Goal: Task Accomplishment & Management: Manage account settings

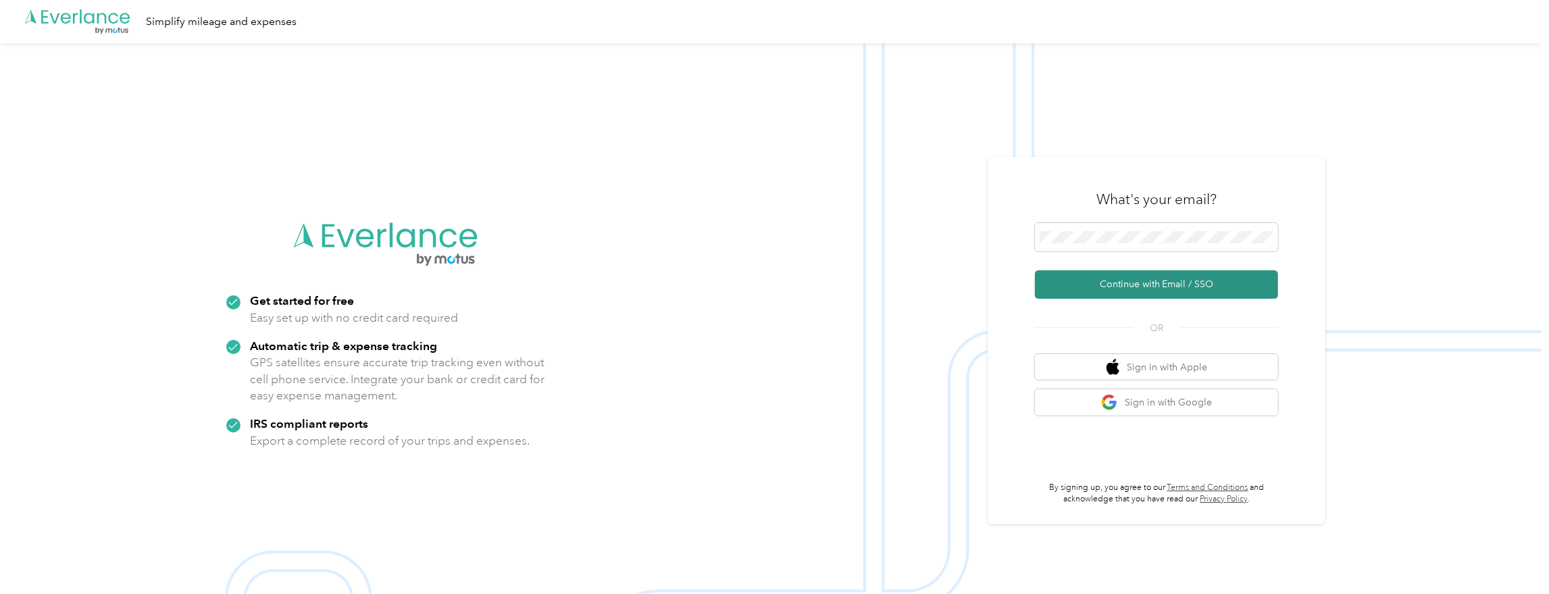
click at [1151, 274] on button "Continue with Email / SSO" at bounding box center [1156, 284] width 243 height 28
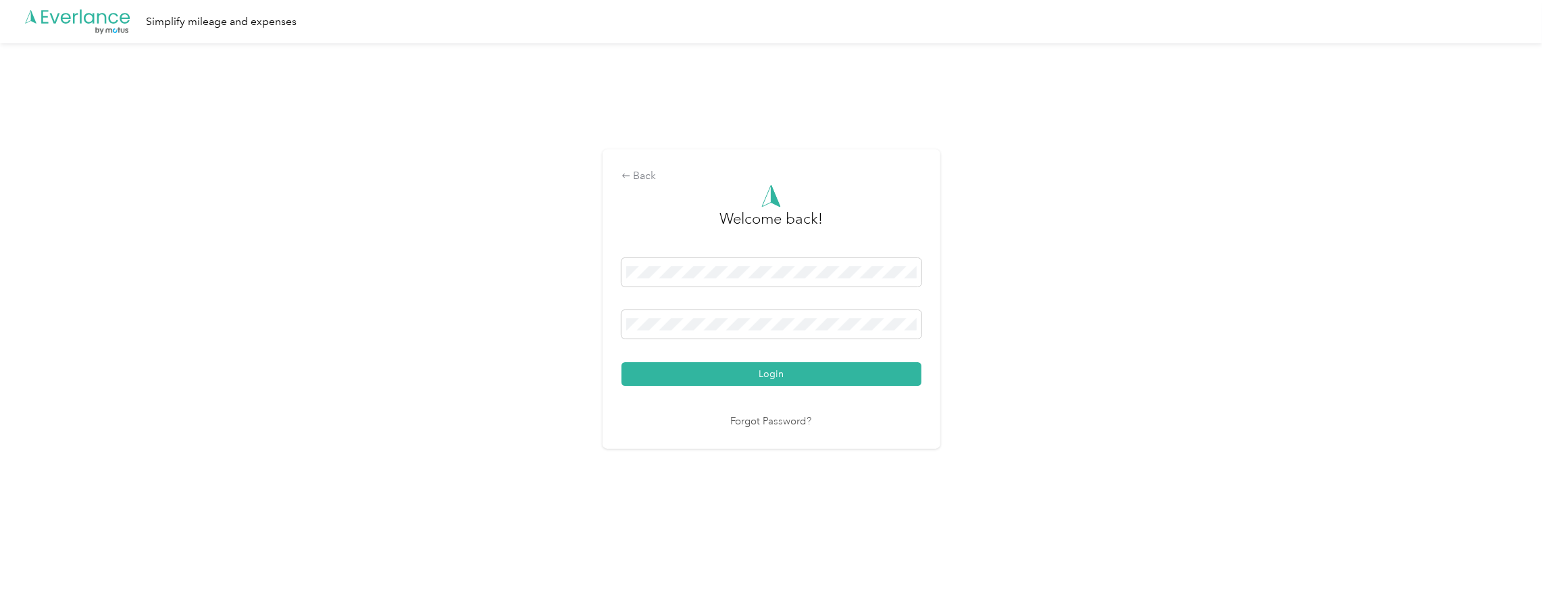
click at [738, 367] on button "Login" at bounding box center [771, 374] width 300 height 24
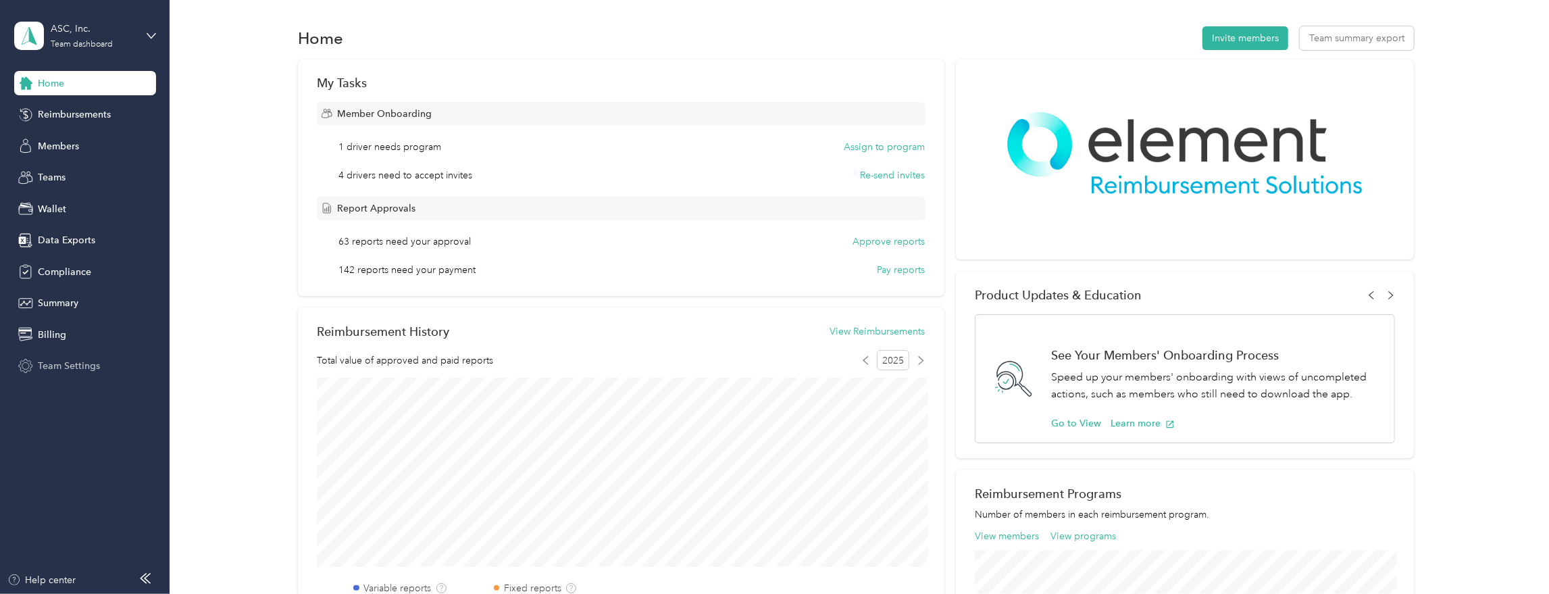
click at [71, 367] on span "Team Settings" at bounding box center [69, 366] width 62 height 14
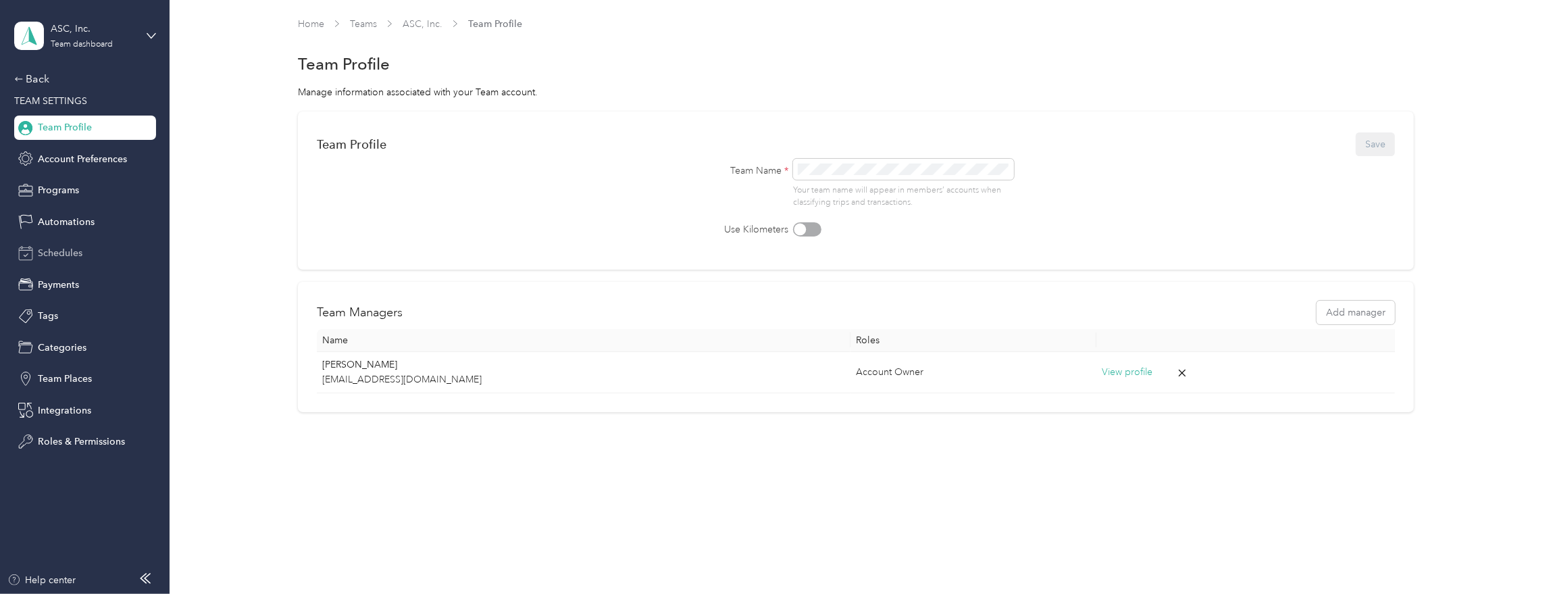
click at [57, 253] on span "Schedules" at bounding box center [60, 253] width 45 height 14
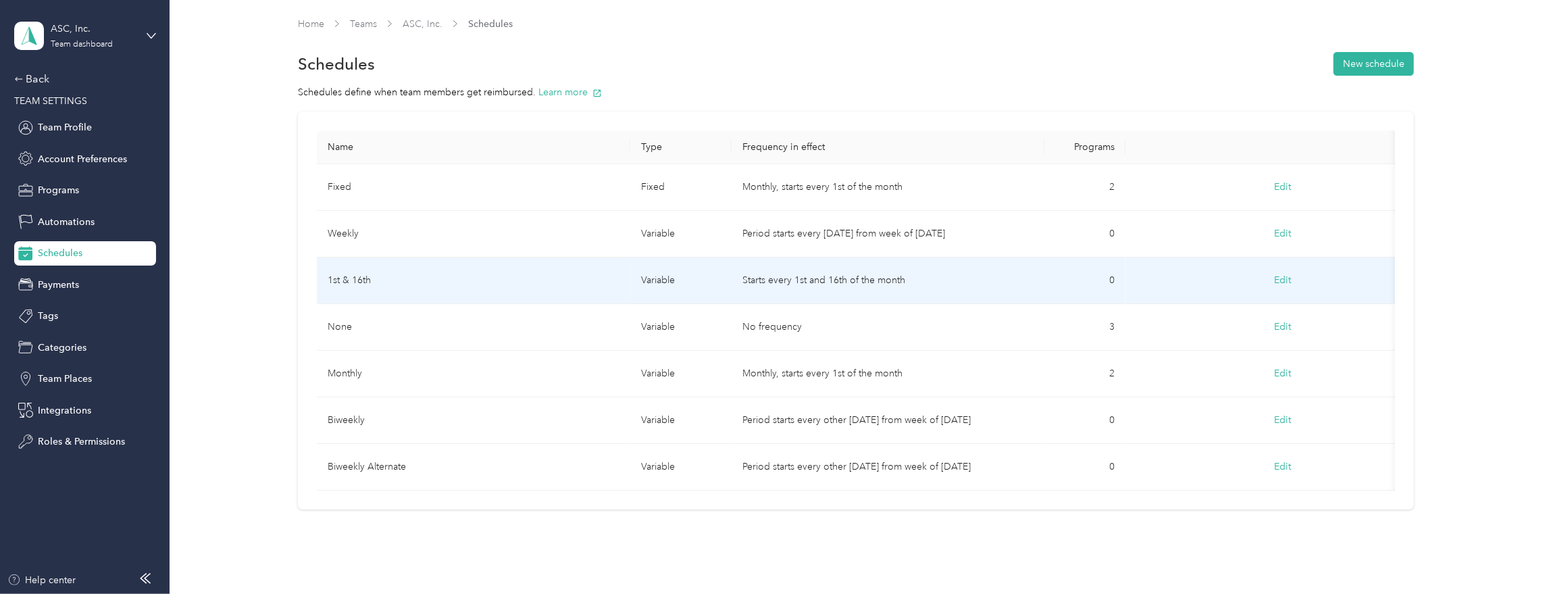
click at [395, 278] on td "1st & 16th" at bounding box center [473, 280] width 313 height 47
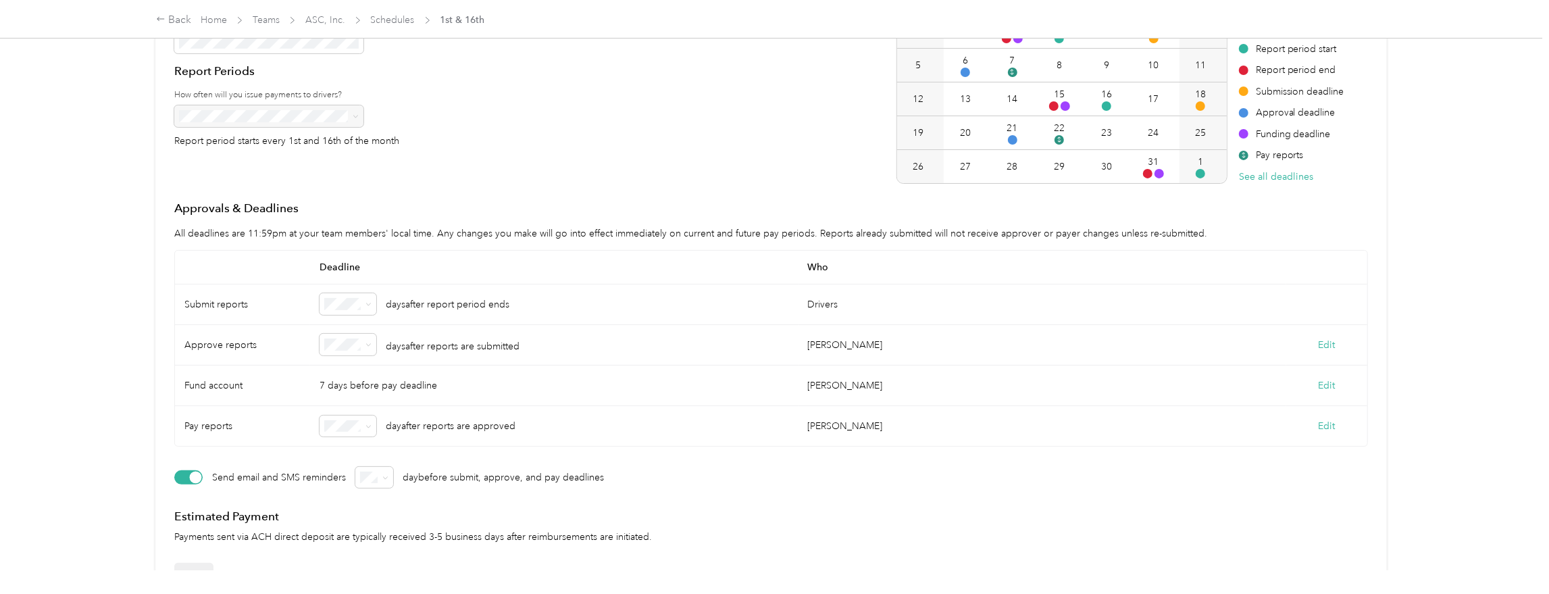
scroll to position [191, 0]
click at [371, 344] on span at bounding box center [368, 341] width 6 height 11
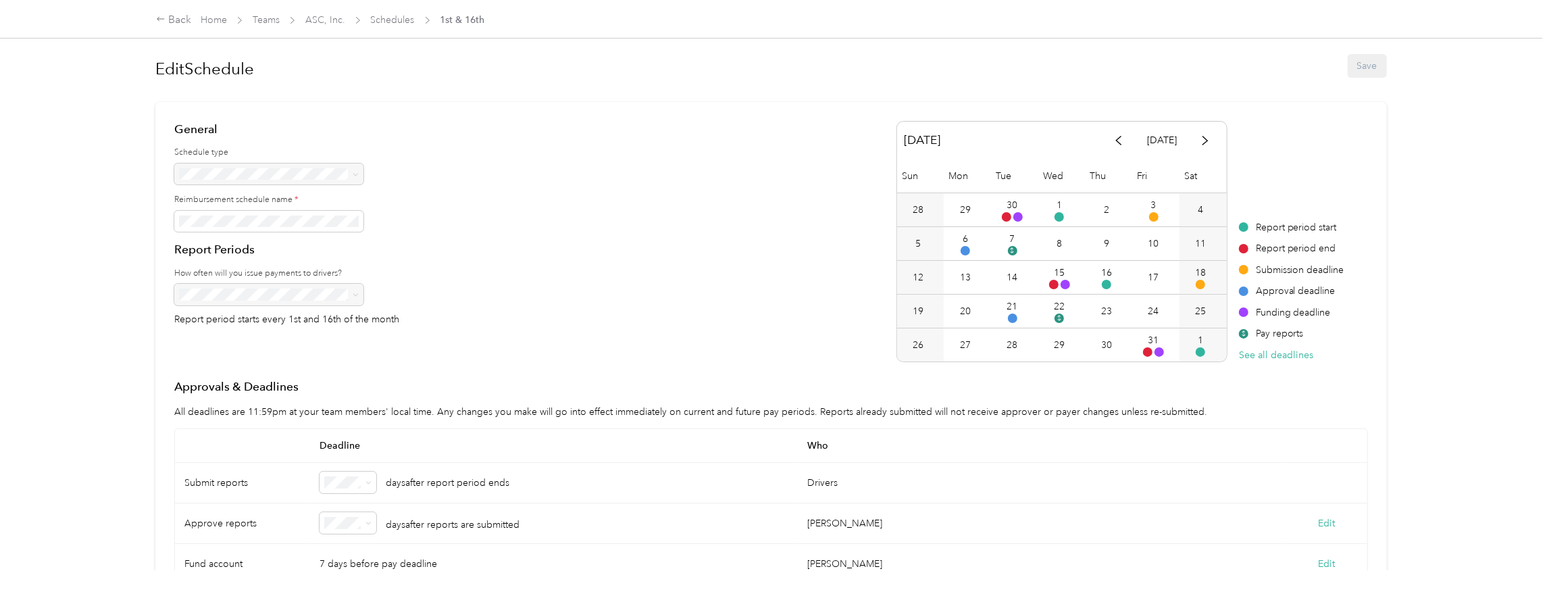
scroll to position [0, 0]
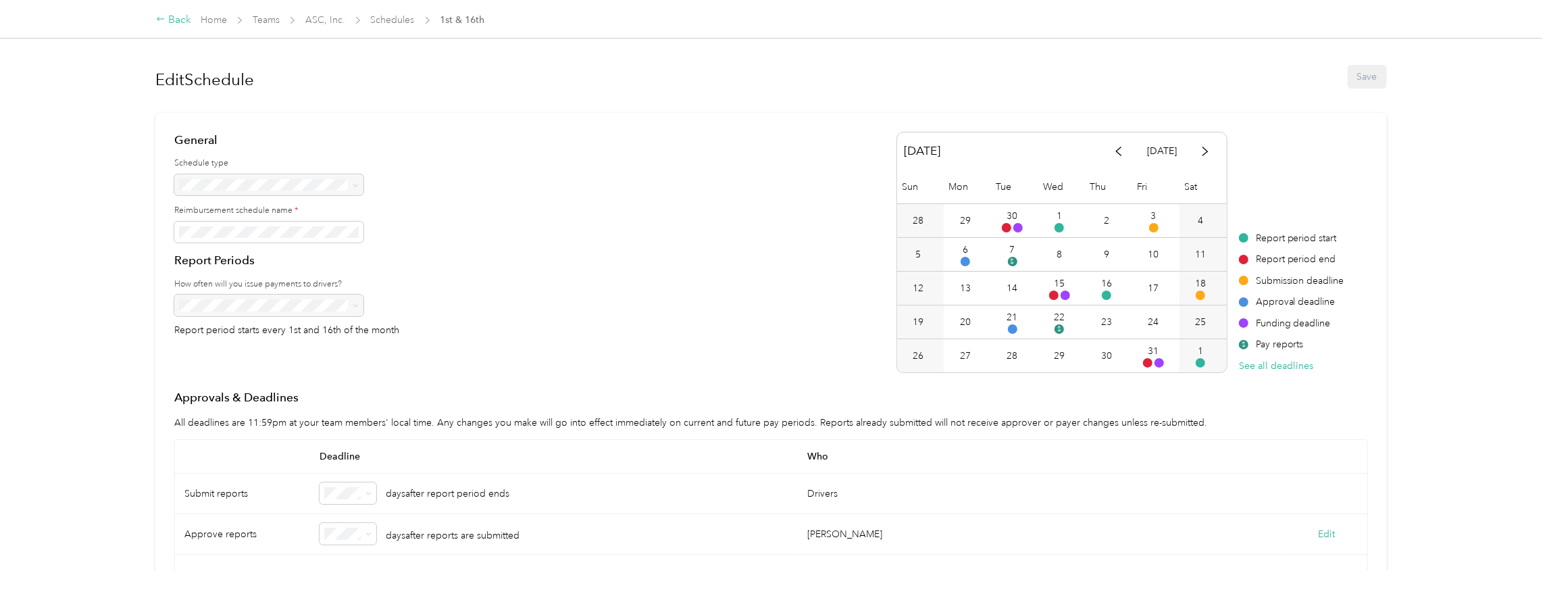
click at [184, 21] on div "Back" at bounding box center [173, 20] width 35 height 16
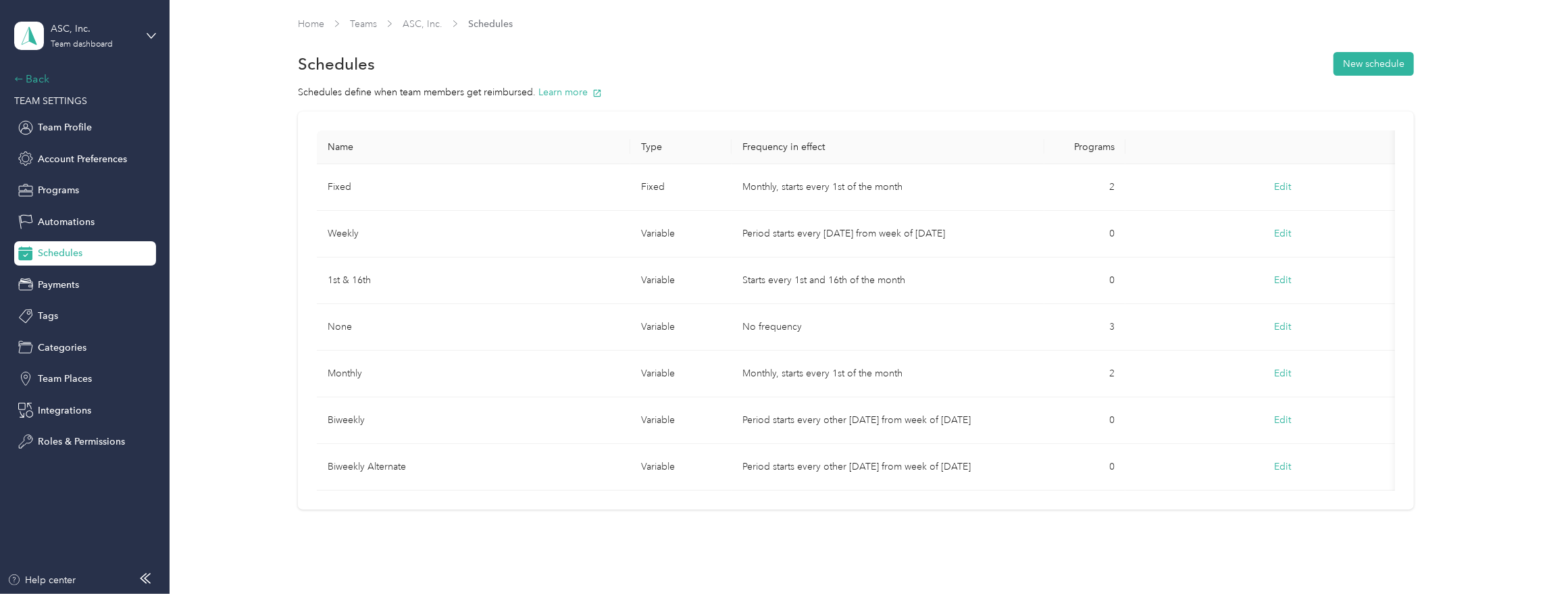
click at [45, 76] on div "Back" at bounding box center [81, 79] width 135 height 16
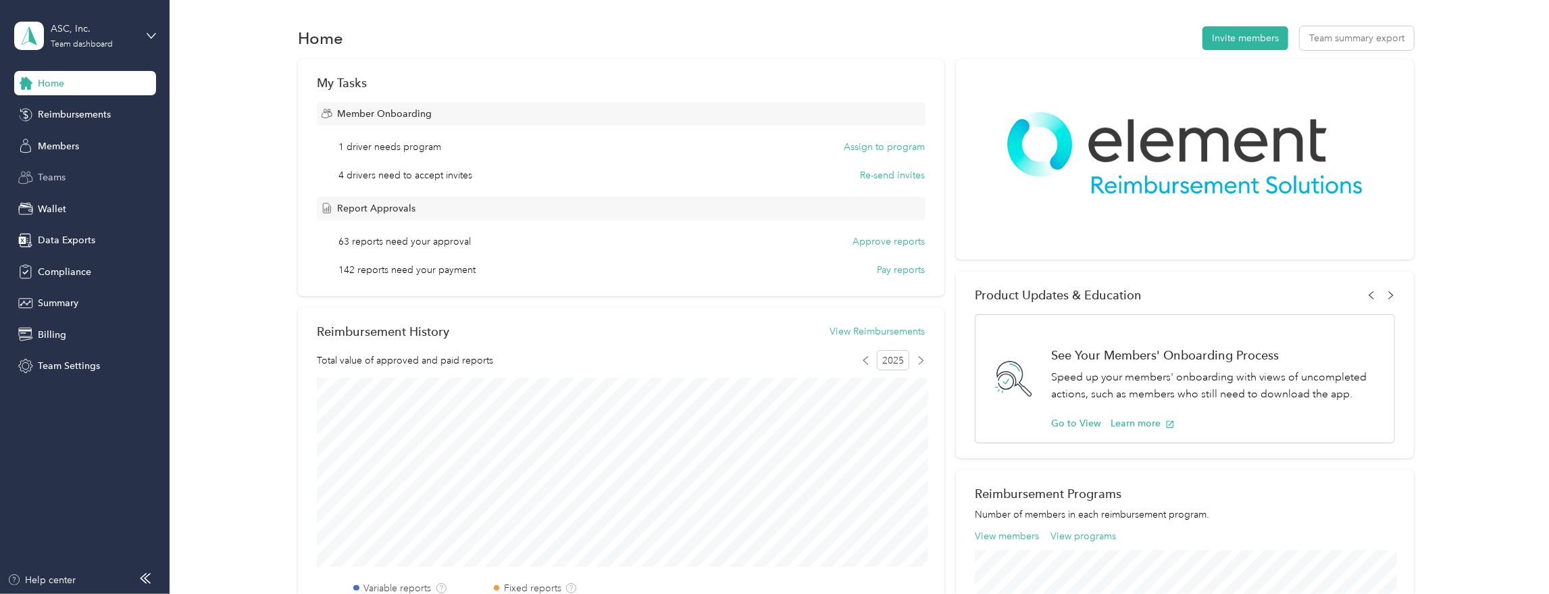
click at [59, 178] on span "Teams" at bounding box center [52, 177] width 28 height 14
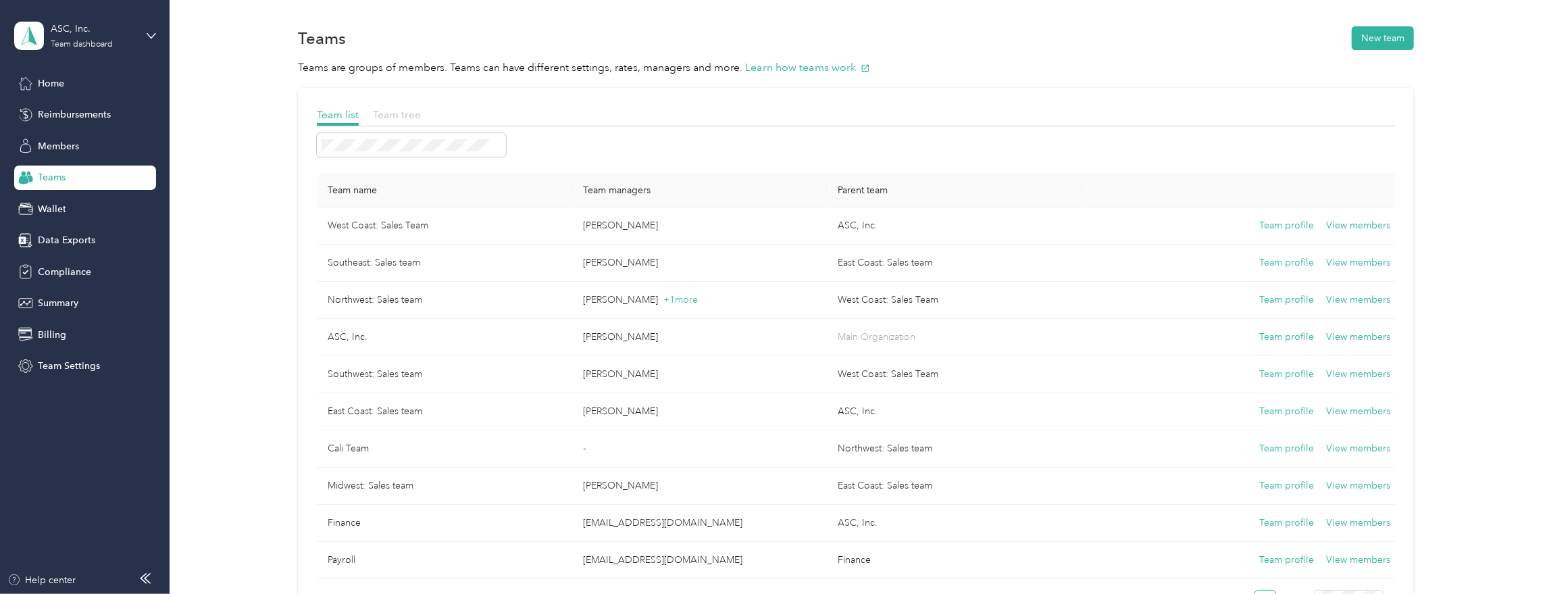
click at [410, 114] on span "Team tree" at bounding box center [397, 114] width 48 height 13
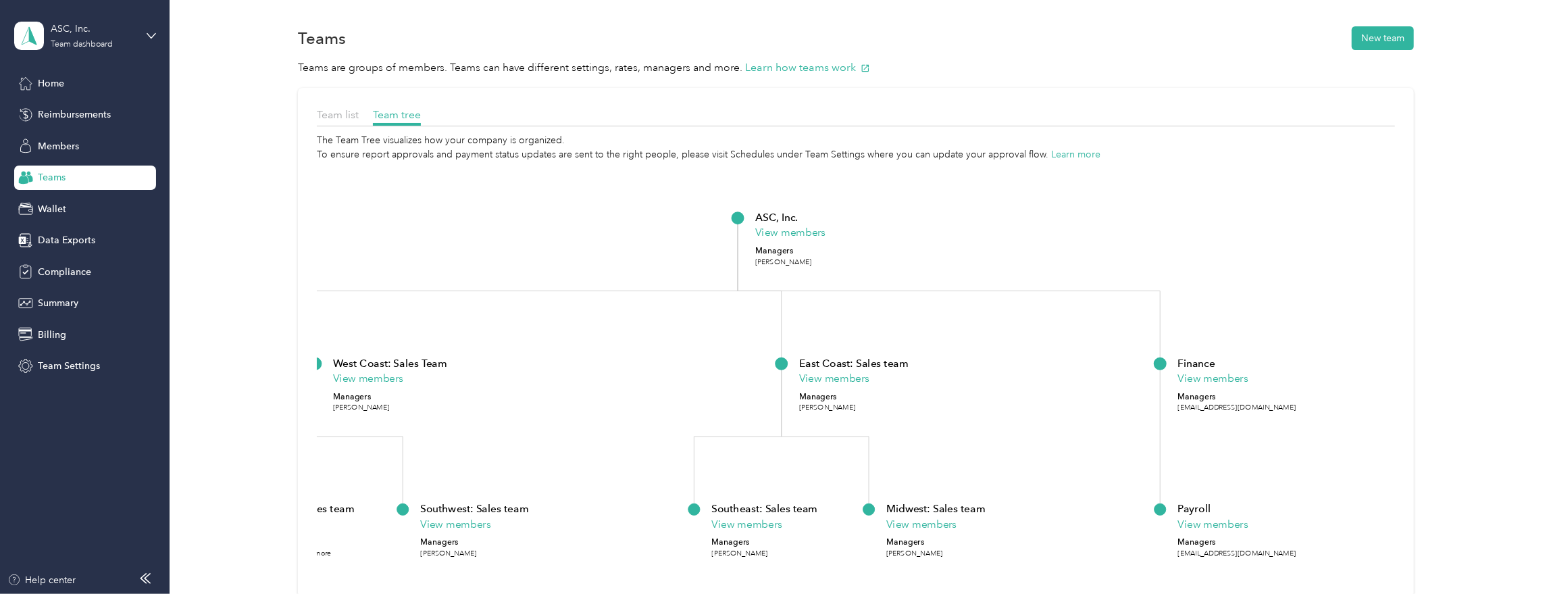
drag, startPoint x: 536, startPoint y: 242, endPoint x: 635, endPoint y: 230, distance: 99.3
click at [635, 230] on icon "ASC, Inc. View members Managers [PERSON_NAME] West Coast: Sales Team View membe…" at bounding box center [856, 428] width 1078 height 534
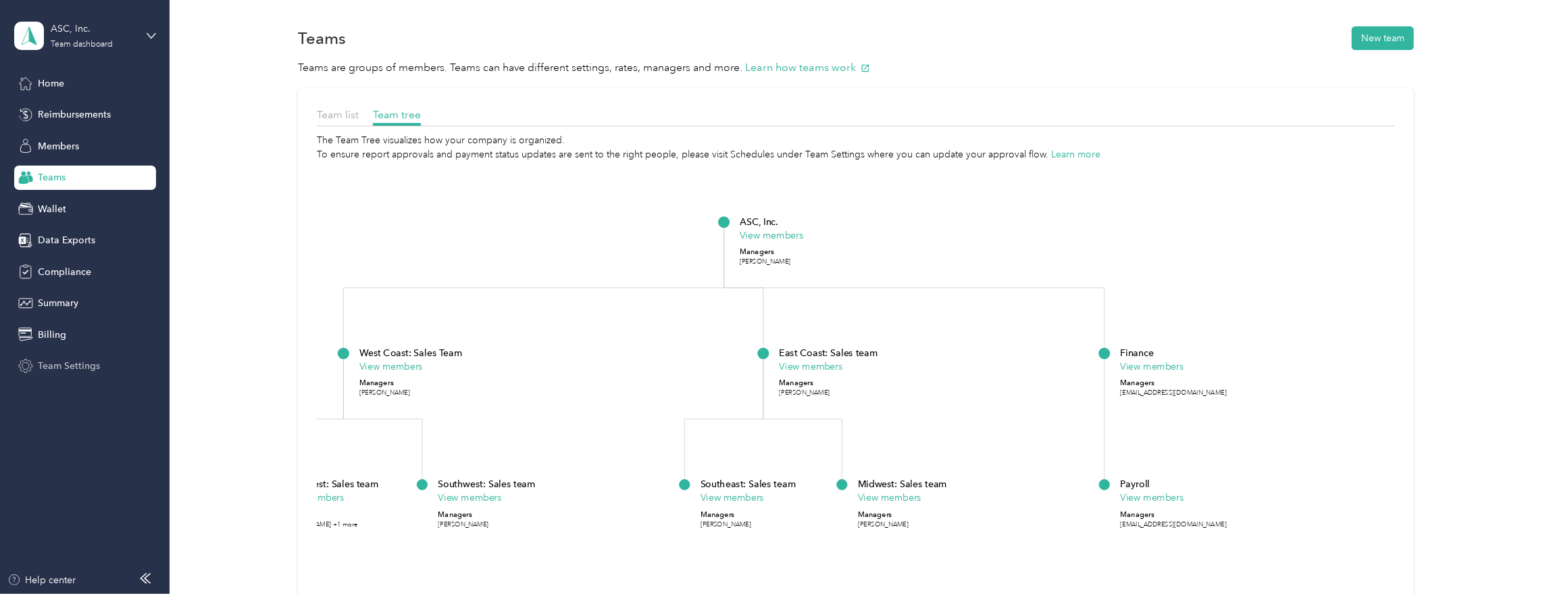
click at [50, 373] on div "Team Settings" at bounding box center [85, 366] width 142 height 24
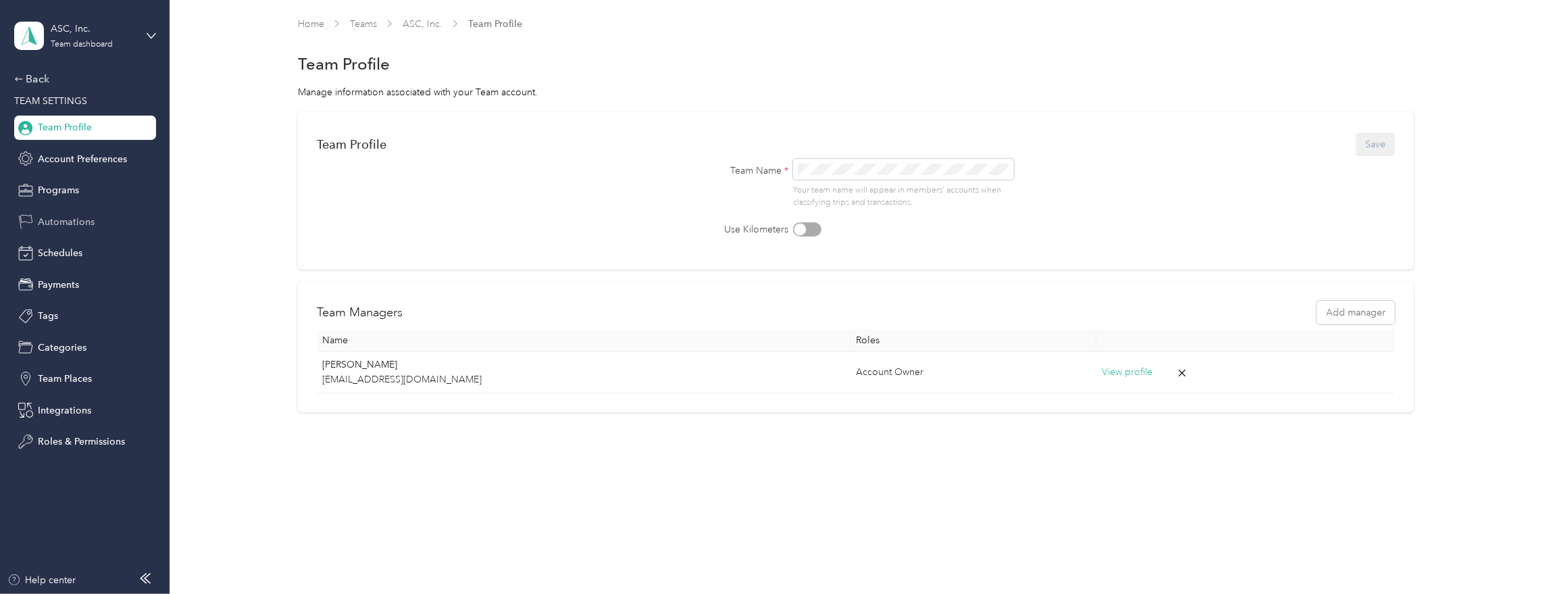
click at [50, 228] on span "Automations" at bounding box center [66, 222] width 57 height 14
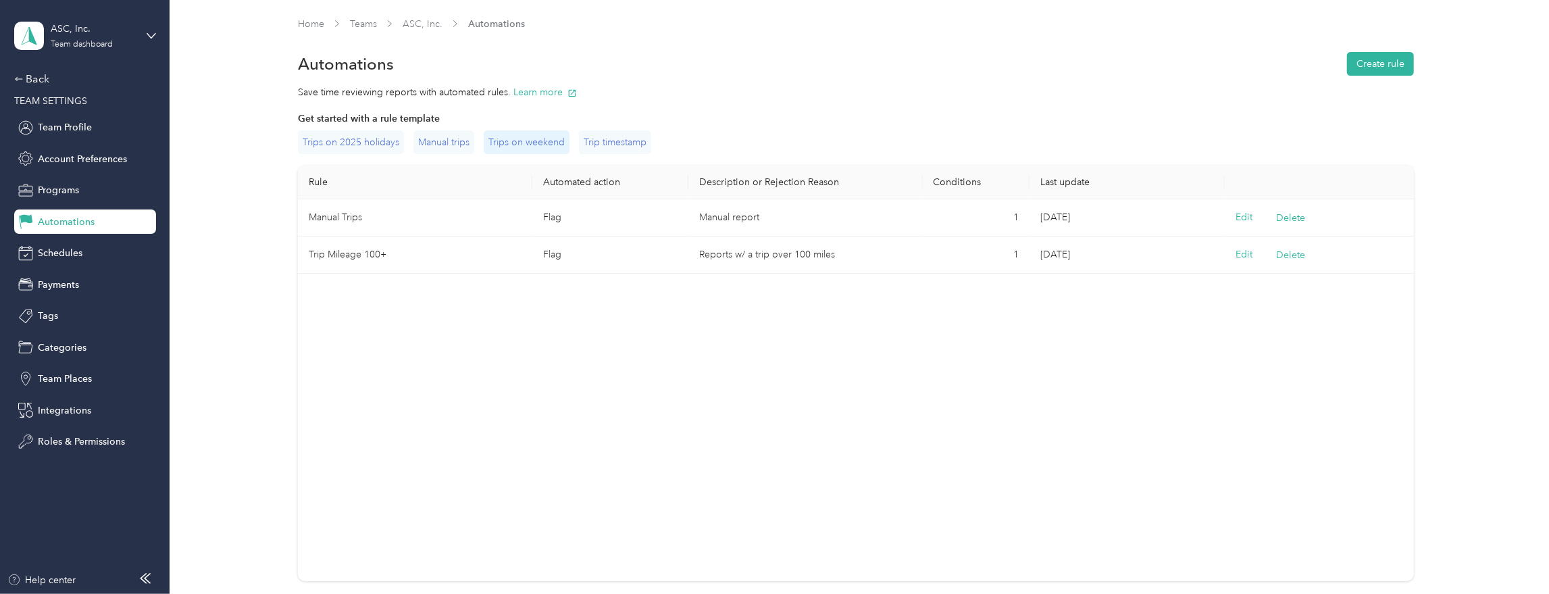
click at [542, 139] on div "Trips on weekend" at bounding box center [527, 142] width 86 height 24
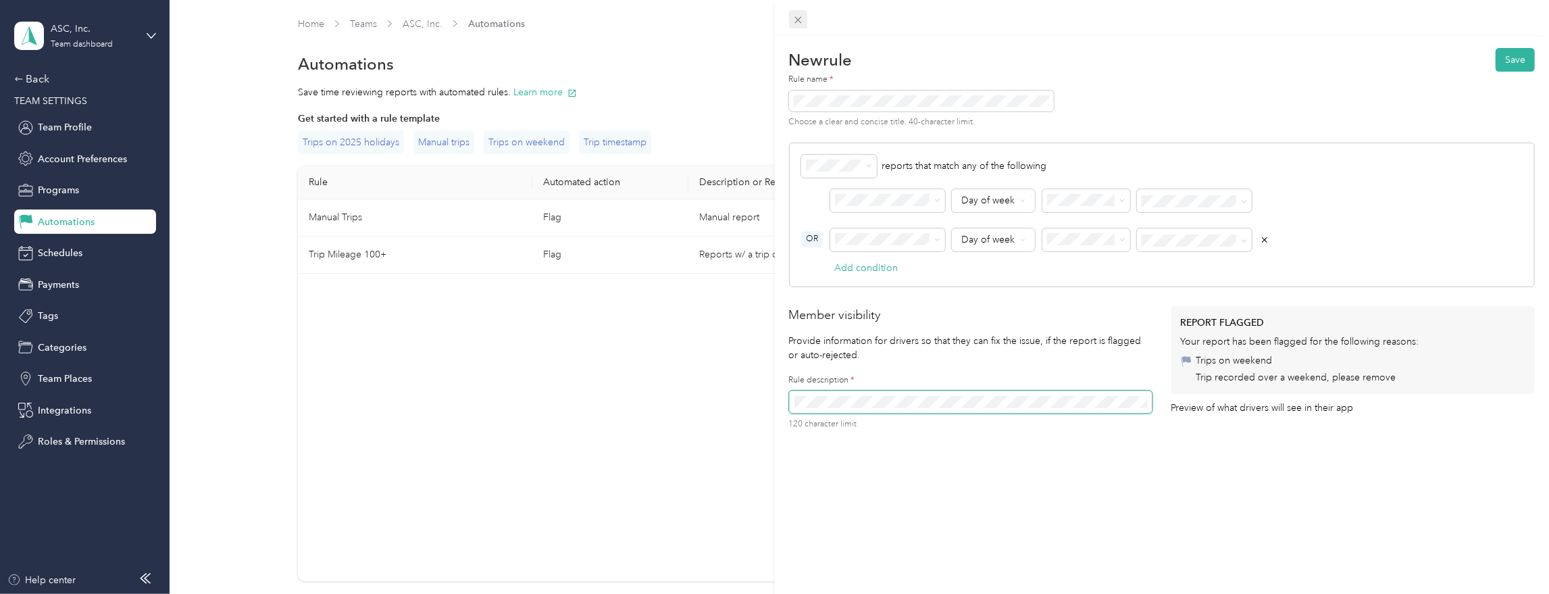
click at [806, 20] on span at bounding box center [798, 19] width 19 height 19
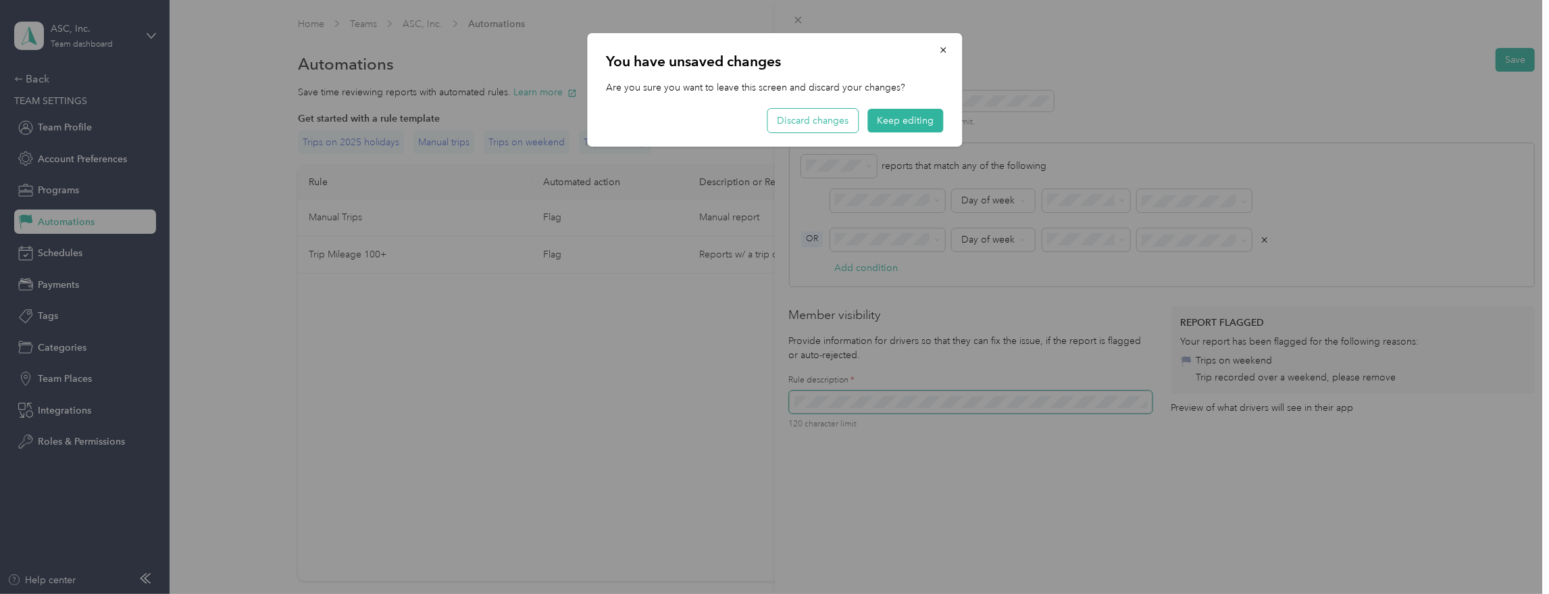
click at [815, 117] on button "Discard changes" at bounding box center [812, 121] width 90 height 24
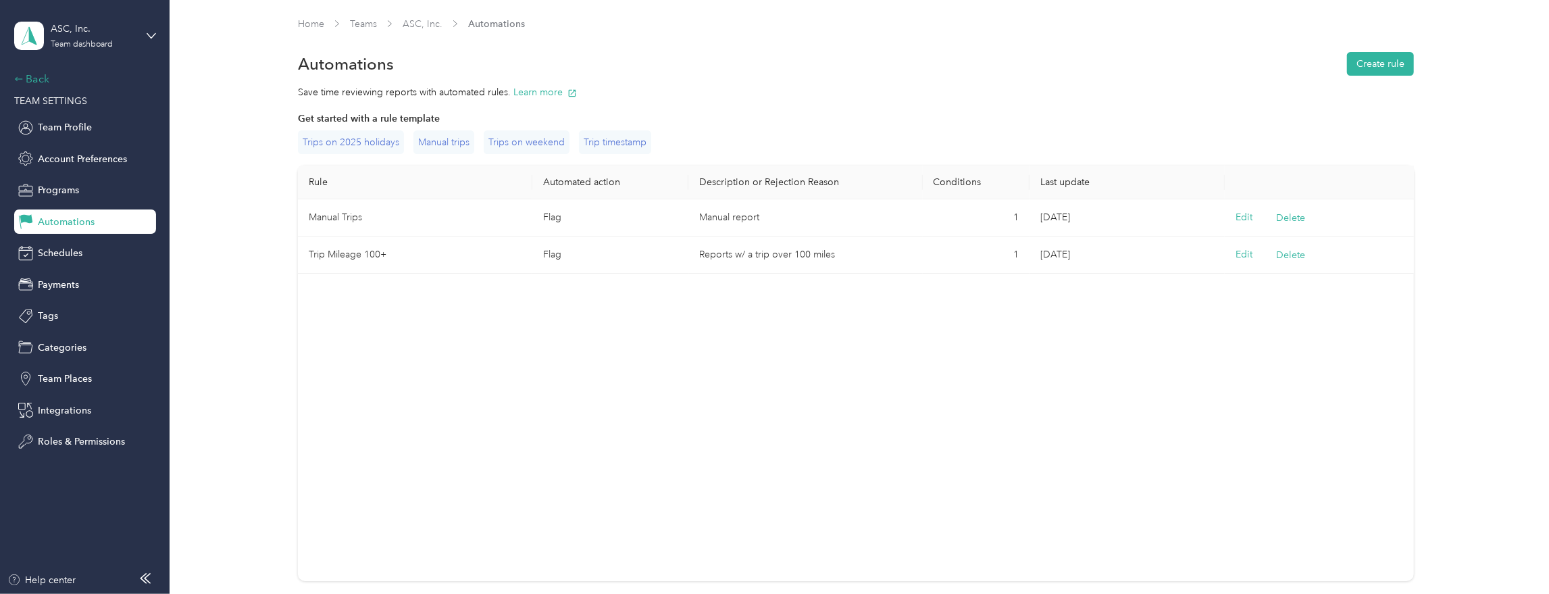
click at [38, 77] on div "Back" at bounding box center [81, 79] width 135 height 16
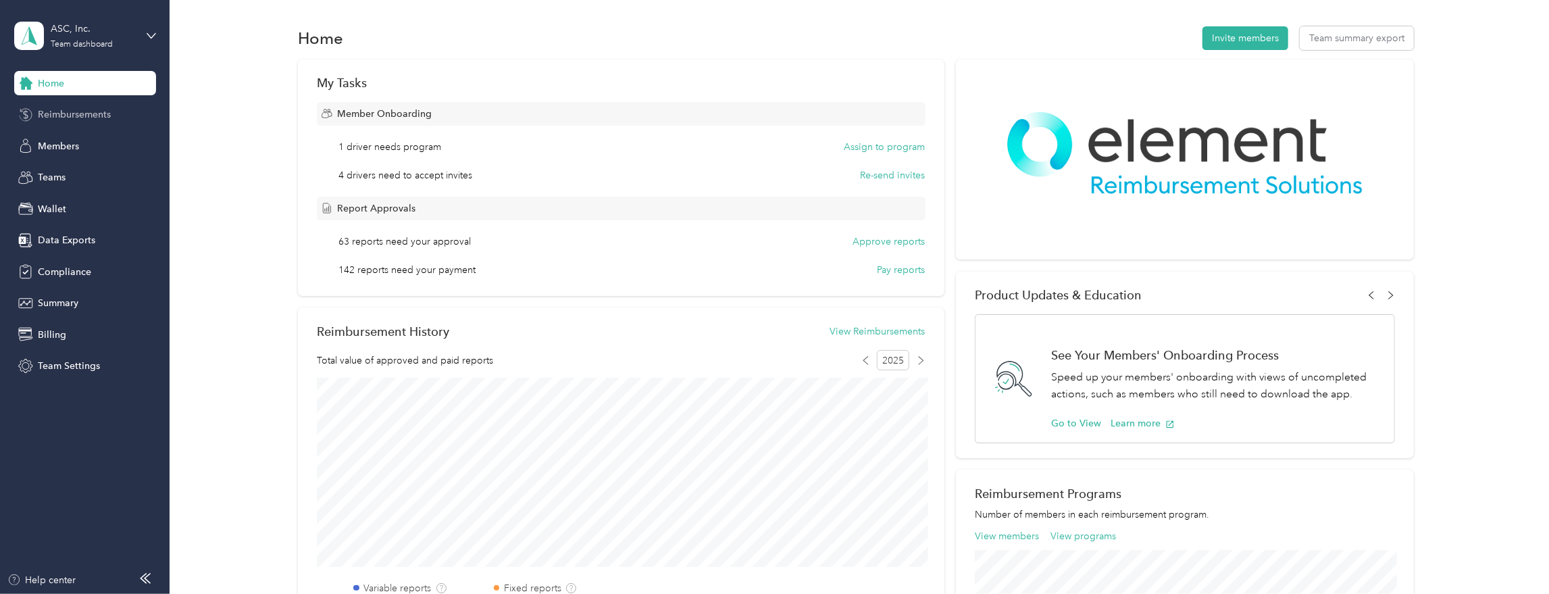
click at [105, 118] on span "Reimbursements" at bounding box center [74, 114] width 73 height 14
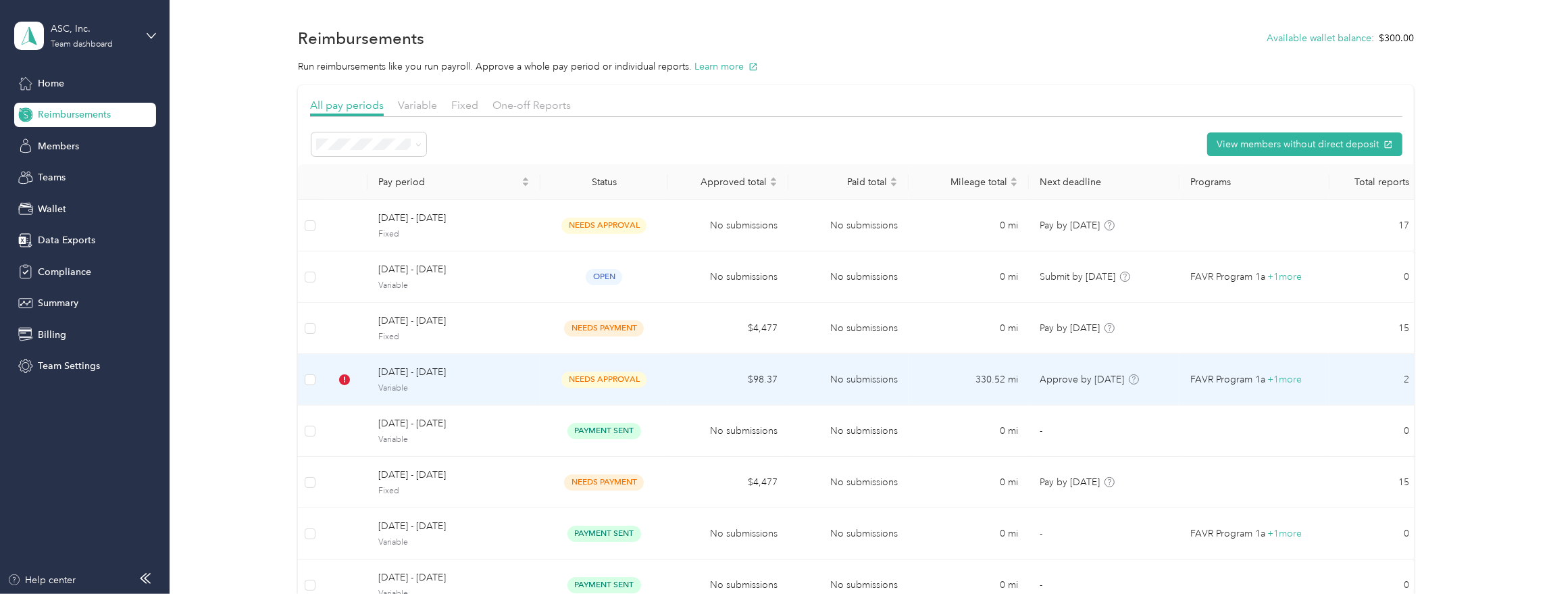
click at [476, 378] on span "[DATE] - [DATE]" at bounding box center [453, 372] width 151 height 15
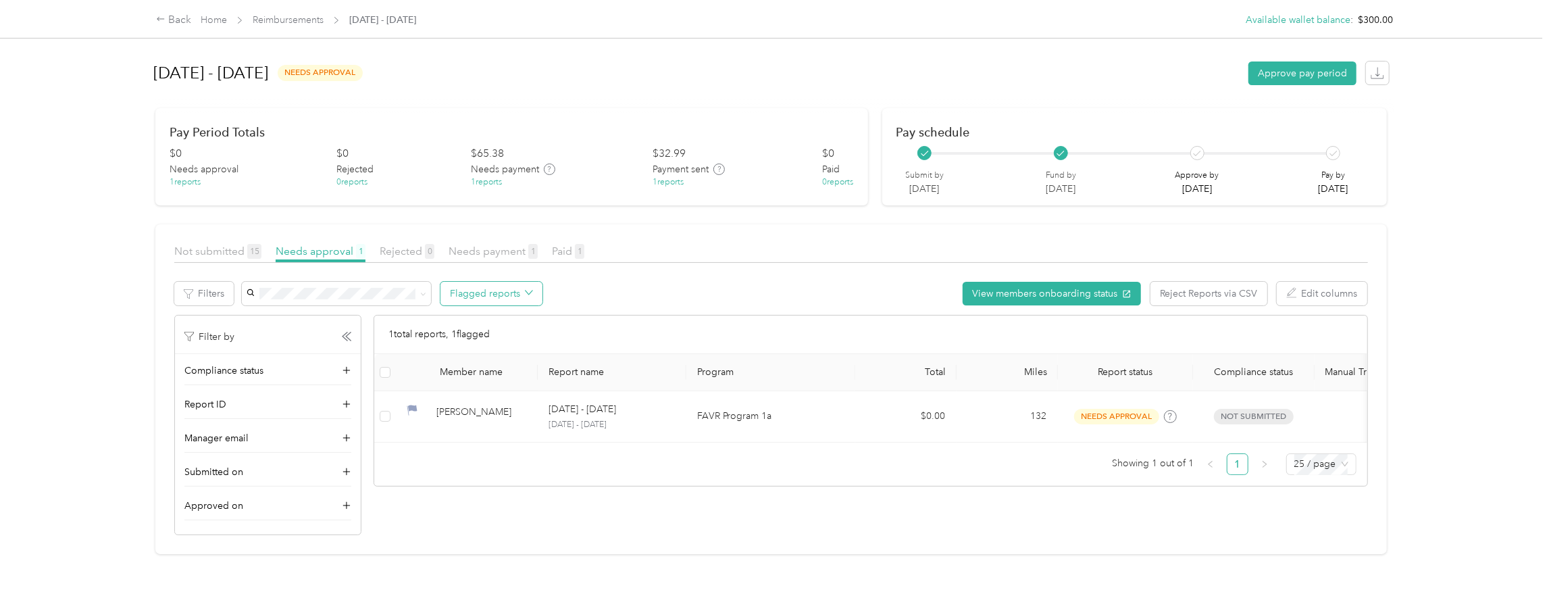
click at [530, 299] on button "Flagged reports" at bounding box center [491, 294] width 102 height 24
click at [482, 316] on span "All flagged reports" at bounding box center [502, 319] width 83 height 14
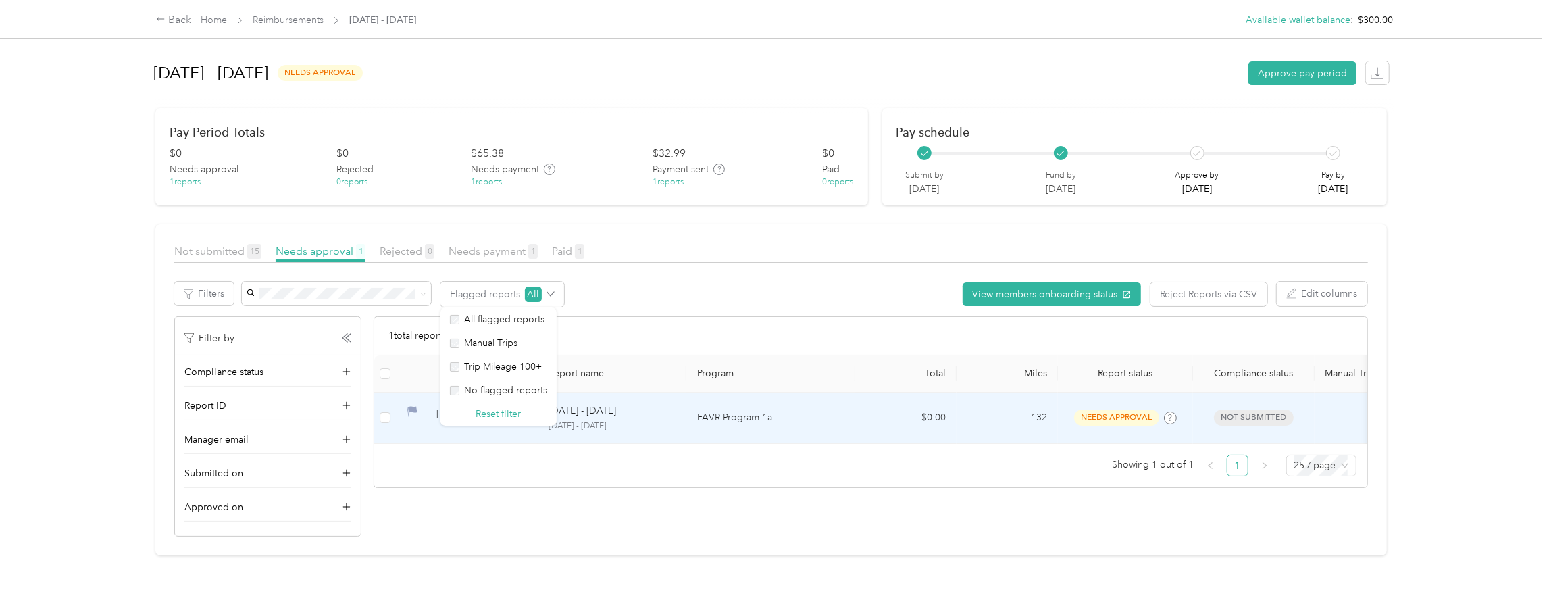
click at [666, 420] on p "[DATE] - [DATE]" at bounding box center [611, 426] width 127 height 12
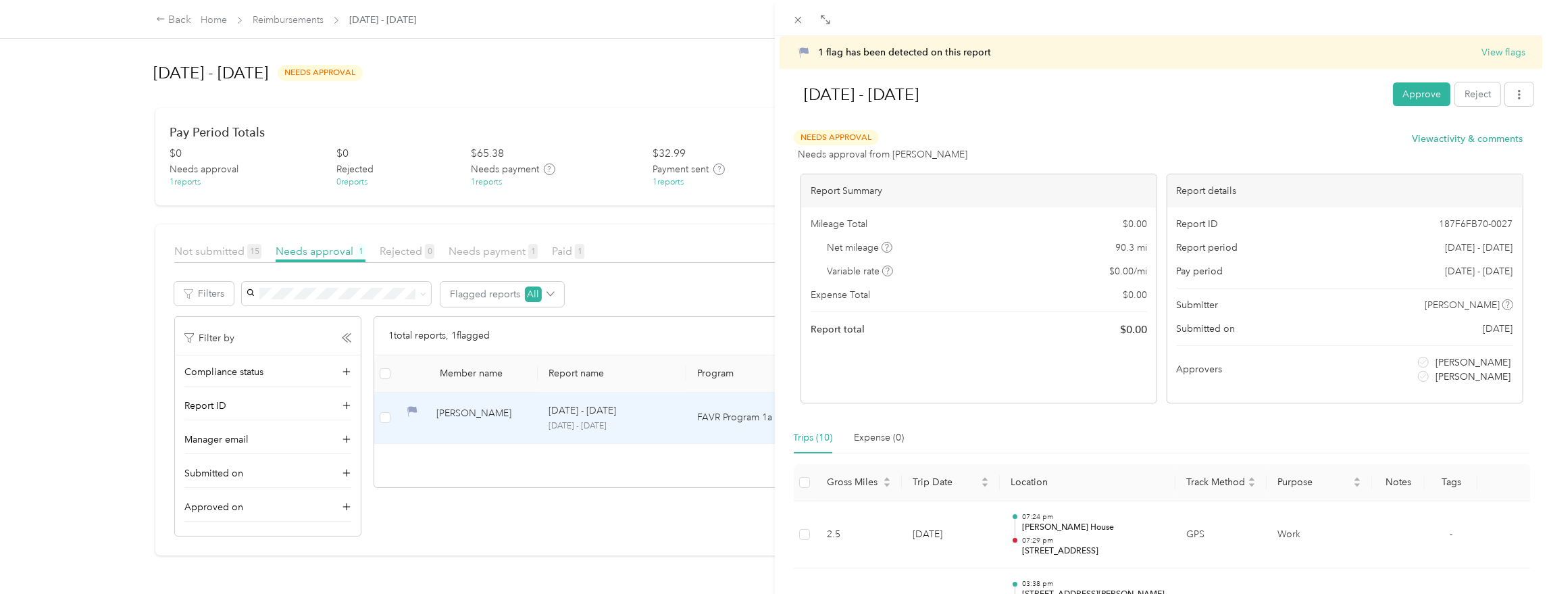
click at [814, 593] on div "1 flag has been detected on this report View flags [DATE] - [DATE] Approve Reje…" at bounding box center [771, 594] width 1542 height 0
click at [821, 20] on icon at bounding box center [825, 19] width 11 height 11
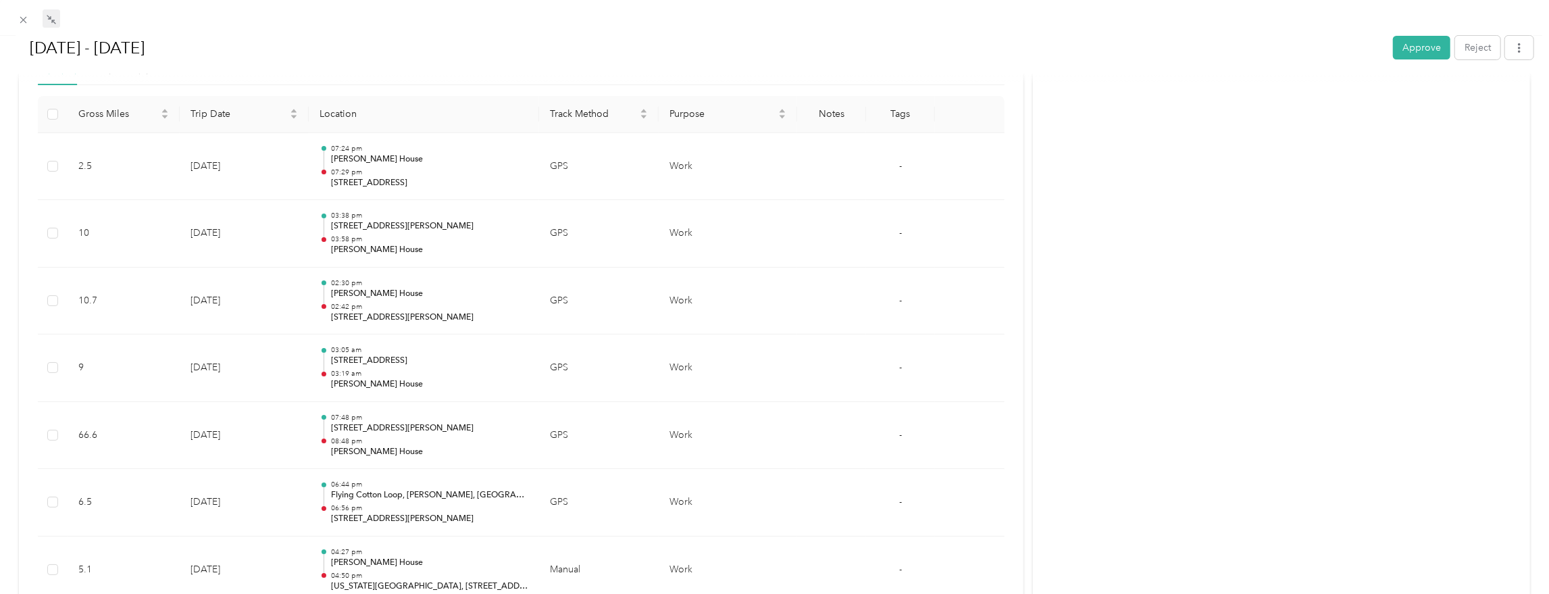
scroll to position [383, 0]
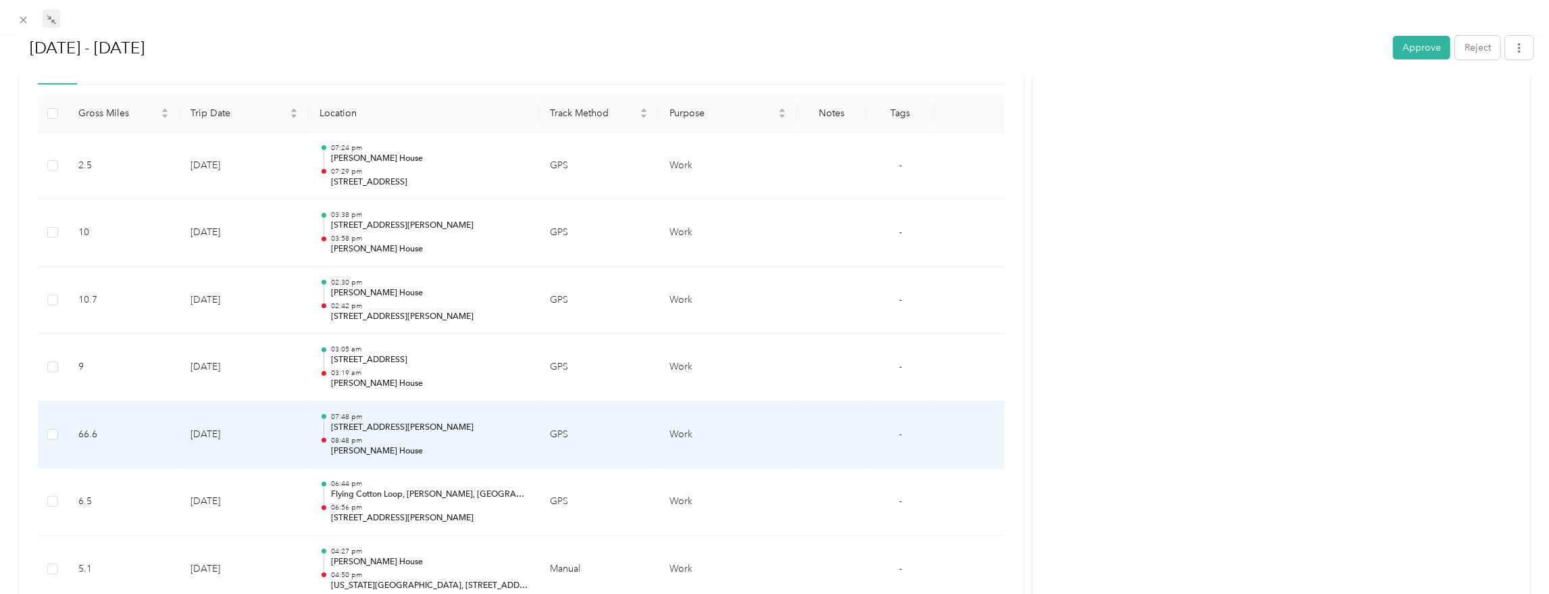
click at [272, 432] on td "[DATE]" at bounding box center [244, 435] width 129 height 68
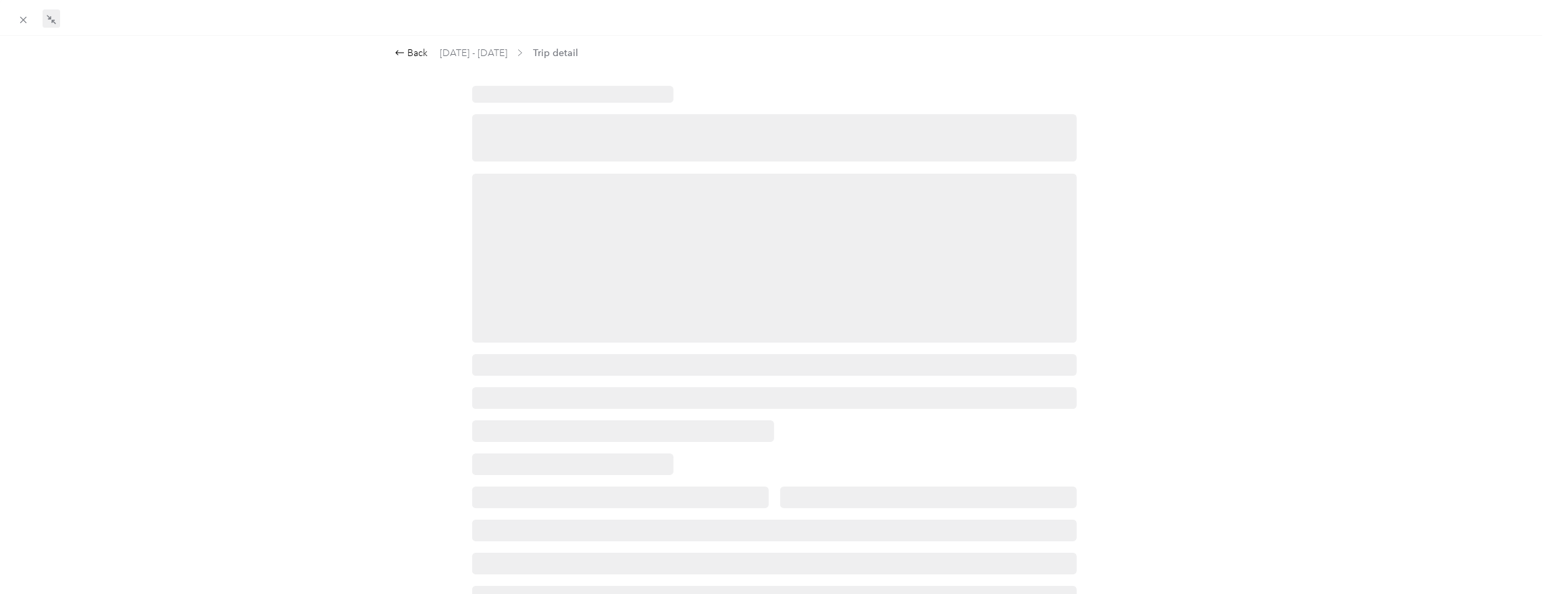
scroll to position [0, 0]
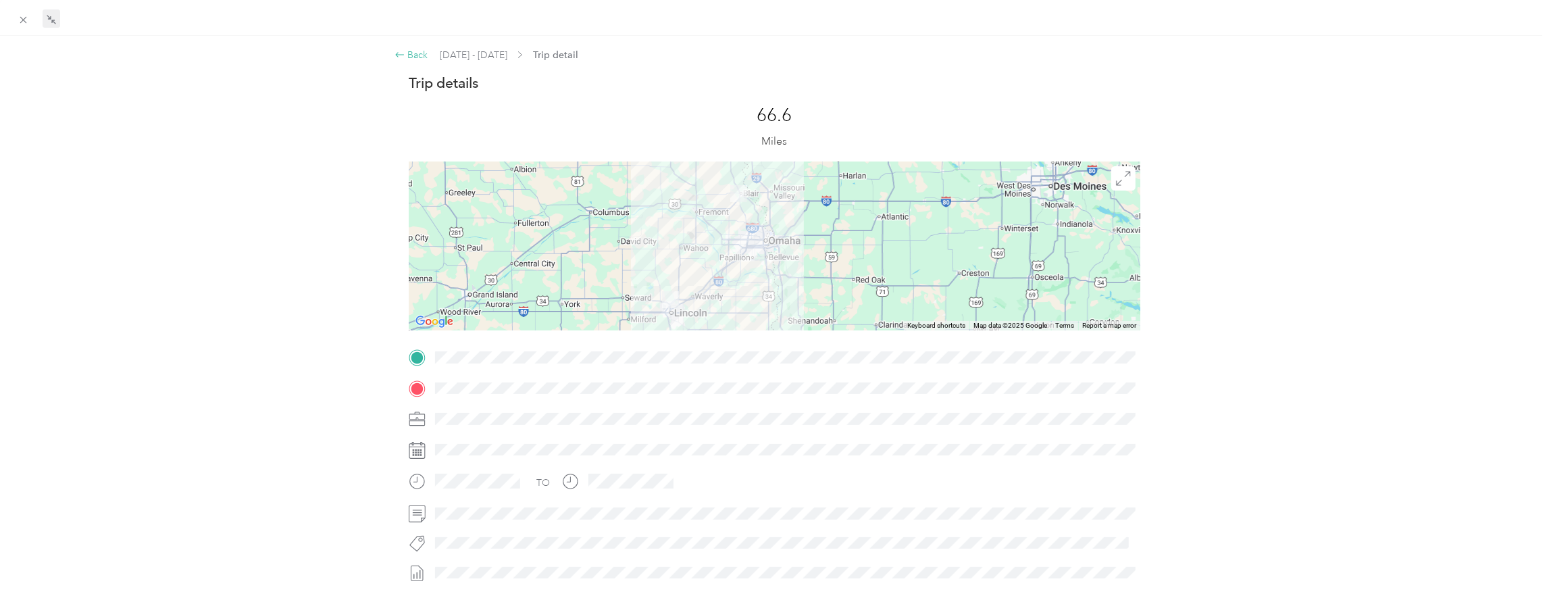
click at [408, 55] on div "Back" at bounding box center [411, 55] width 34 height 14
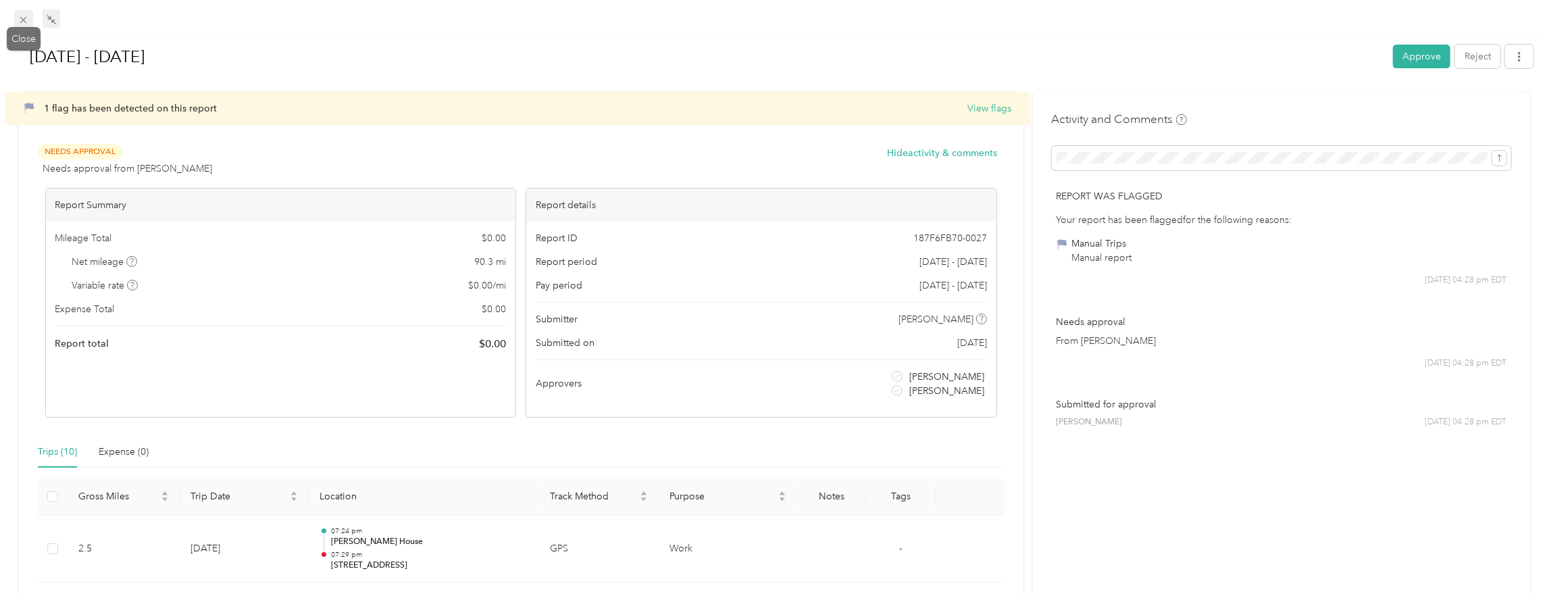
click at [26, 20] on icon at bounding box center [23, 19] width 11 height 11
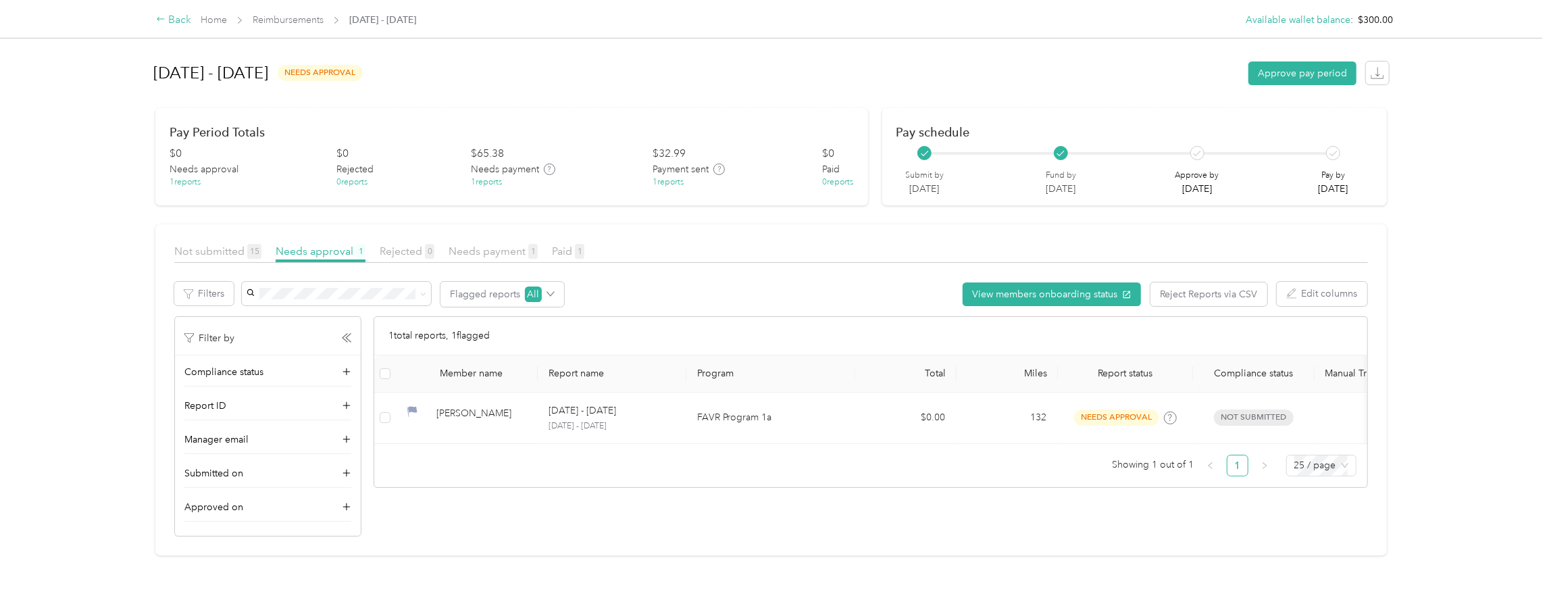
click at [170, 21] on div "Back" at bounding box center [173, 20] width 35 height 16
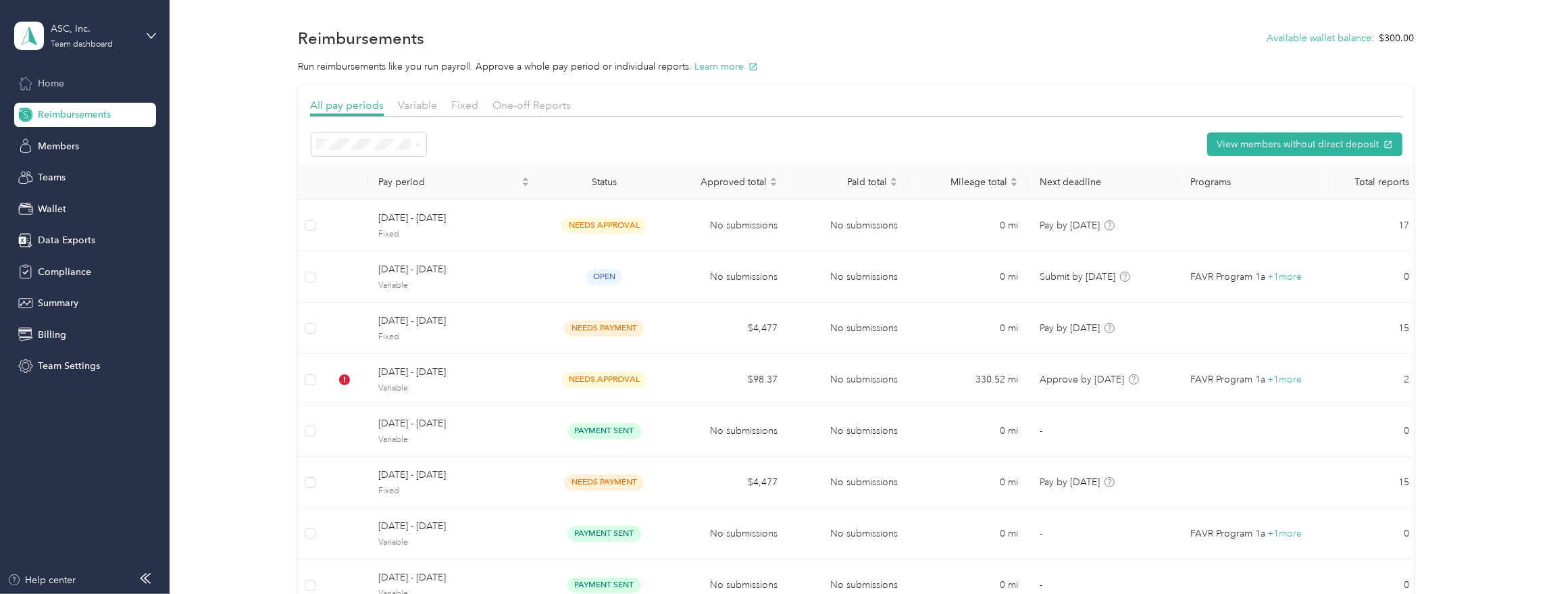
click at [50, 82] on span "Home" at bounding box center [51, 83] width 26 height 14
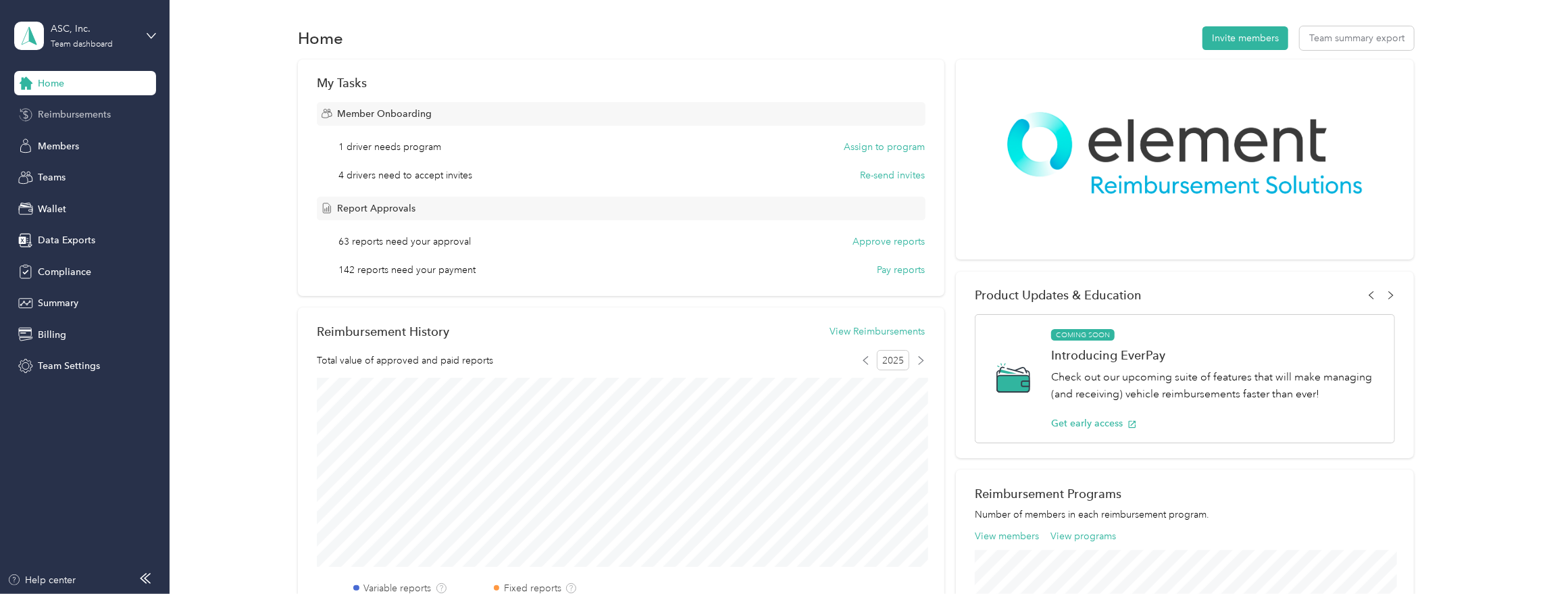
click at [68, 116] on span "Reimbursements" at bounding box center [74, 114] width 73 height 14
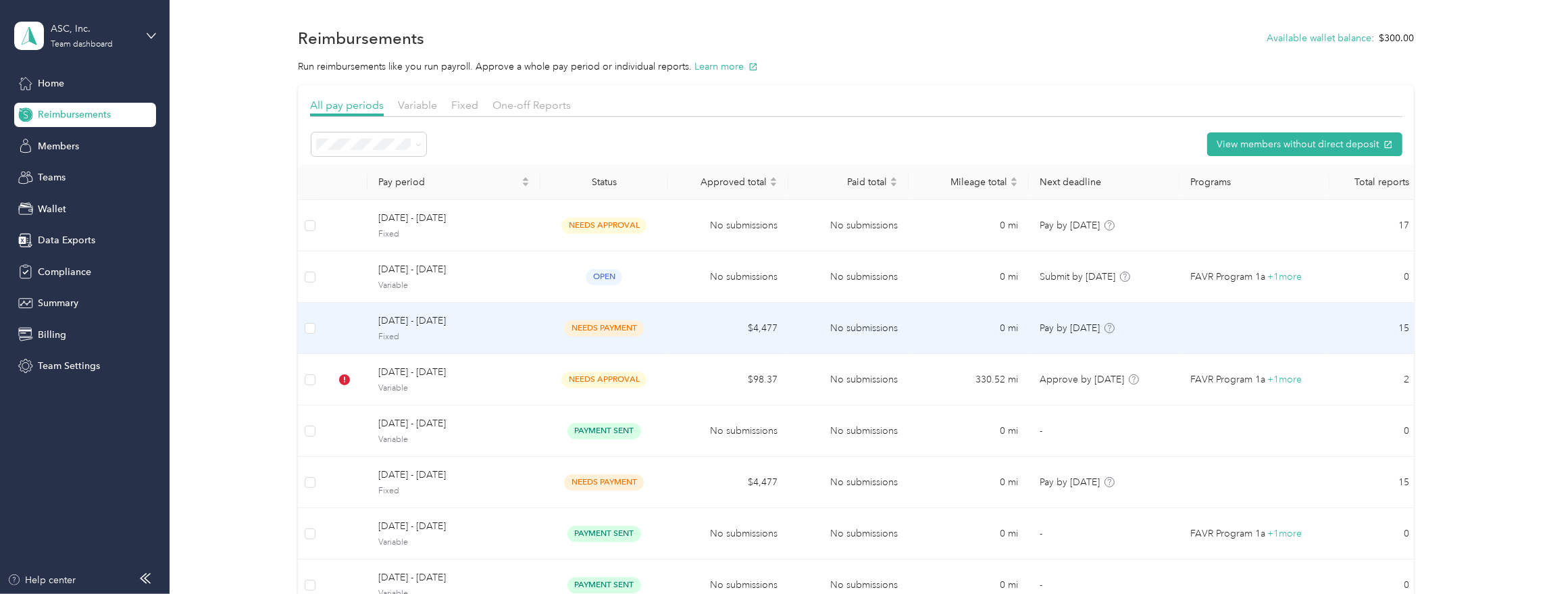
click at [573, 334] on span "needs payment" at bounding box center [604, 328] width 80 height 16
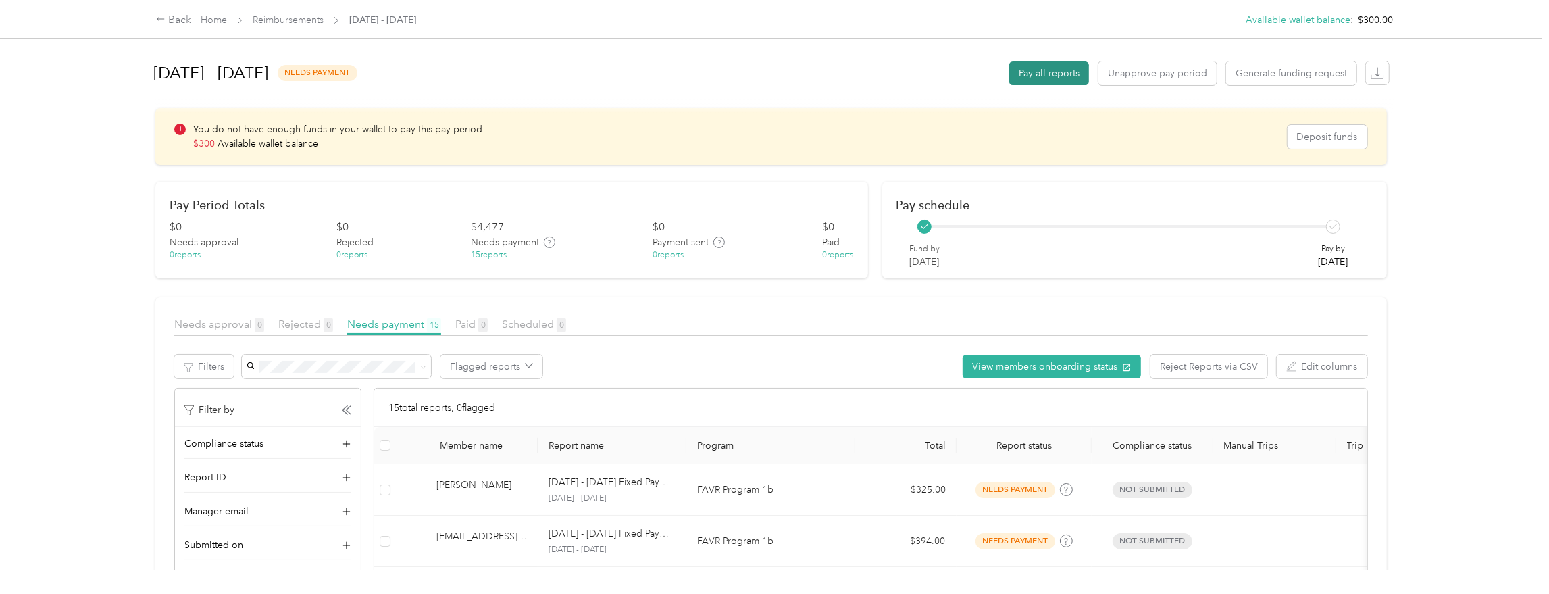
click at [1068, 74] on button "Pay all reports" at bounding box center [1049, 73] width 80 height 24
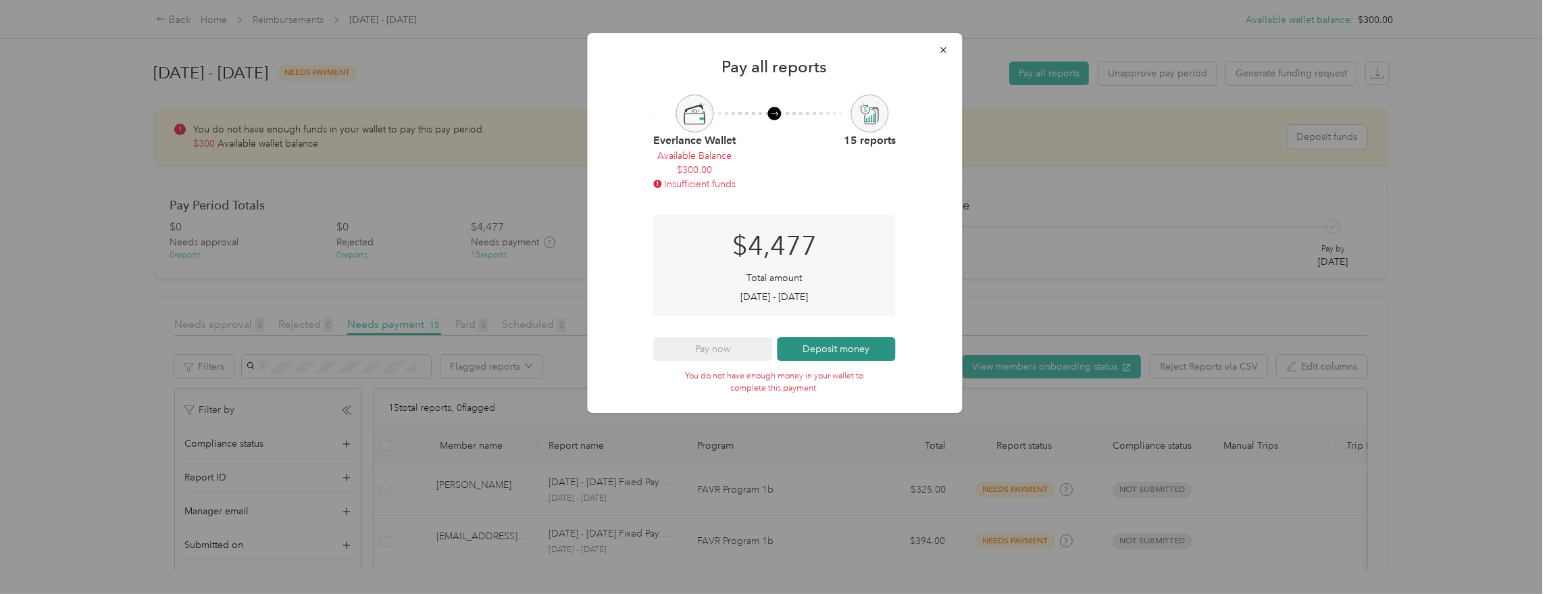
click at [856, 351] on button "Deposit money" at bounding box center [836, 349] width 119 height 24
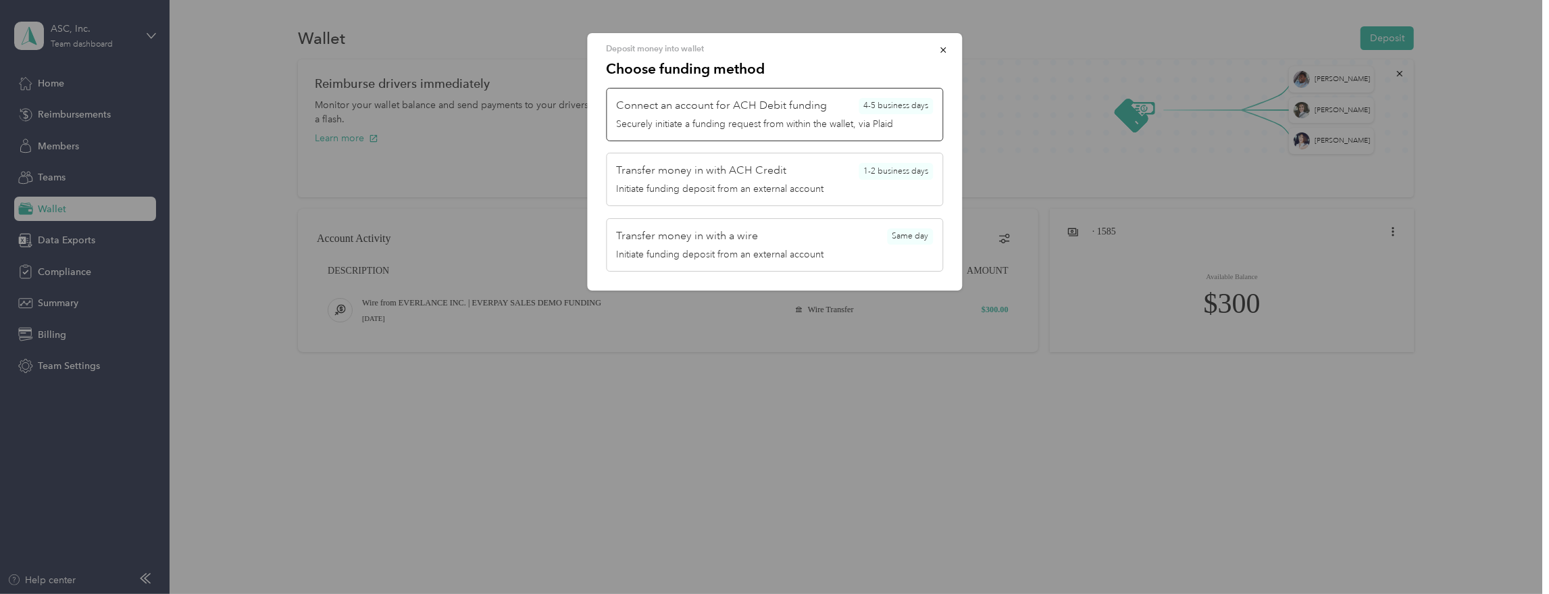
click at [802, 109] on span "Connect an account for ACH Debit funding" at bounding box center [721, 106] width 211 height 16
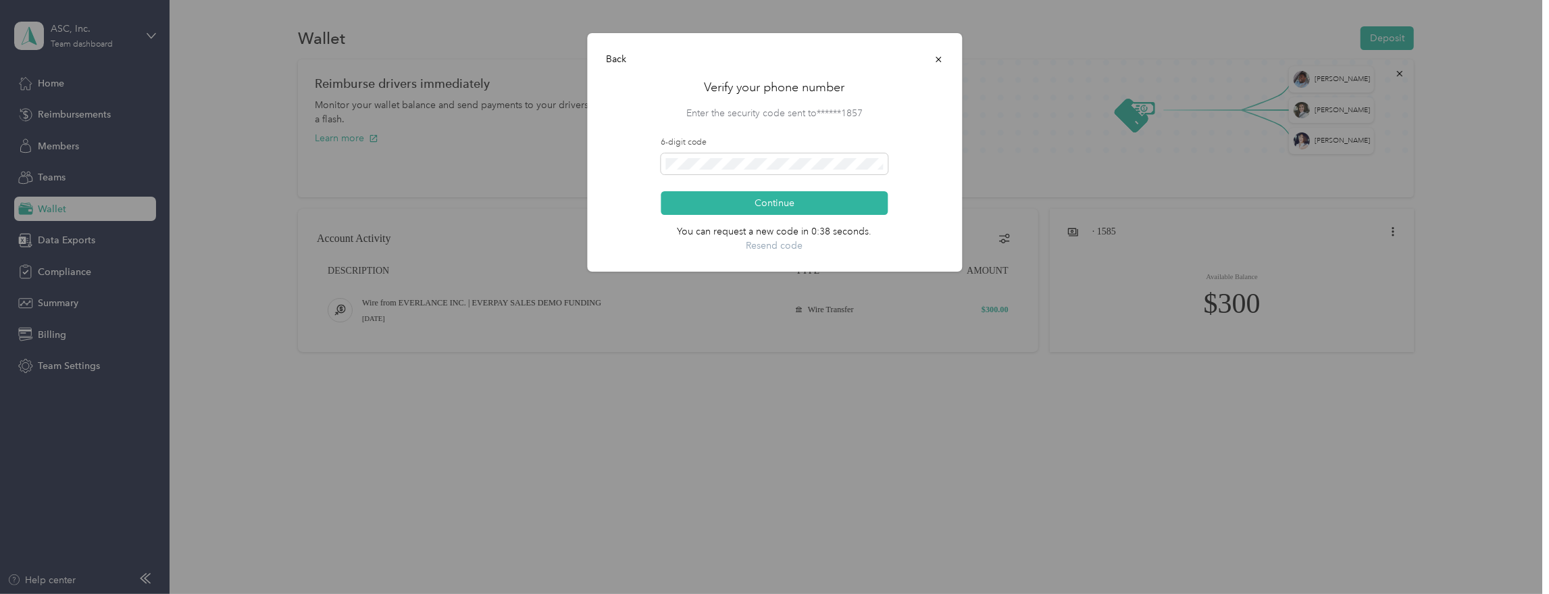
click at [937, 59] on icon "button" at bounding box center [937, 59] width 5 height 5
